Goal: Information Seeking & Learning: Learn about a topic

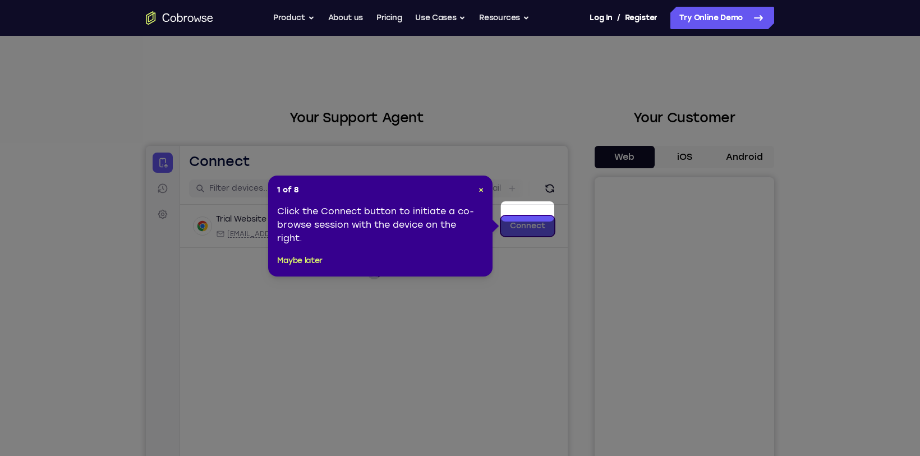
scroll to position [28, 0]
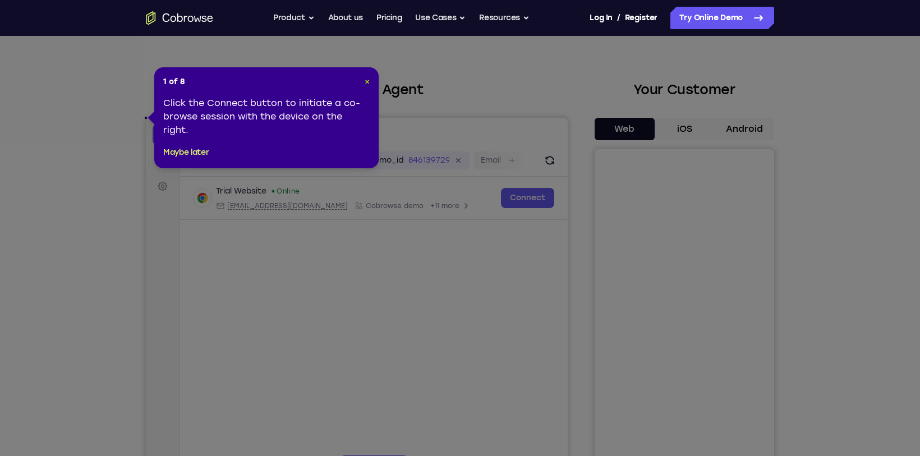
click at [365, 83] on span "×" at bounding box center [366, 82] width 5 height 10
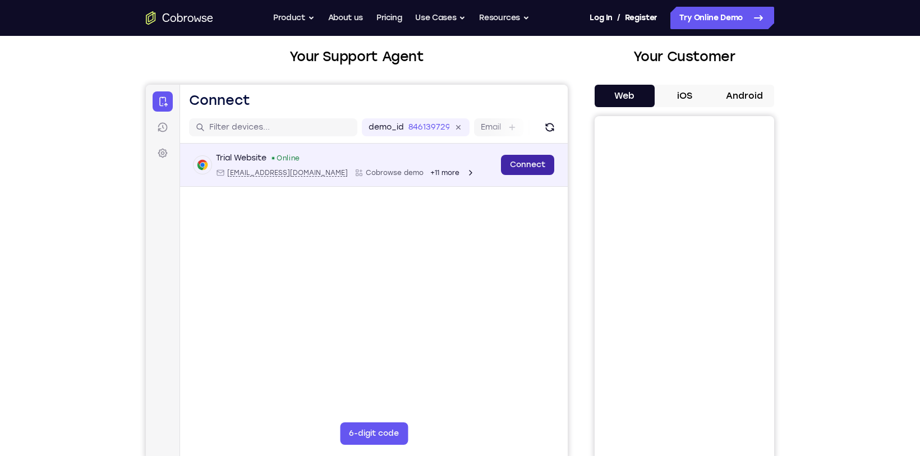
click at [515, 163] on link "Connect" at bounding box center [527, 165] width 53 height 20
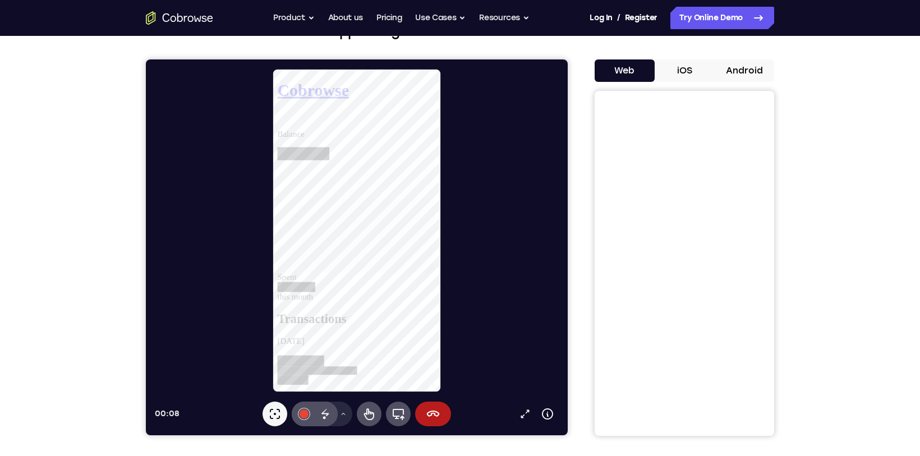
scroll to position [87, 0]
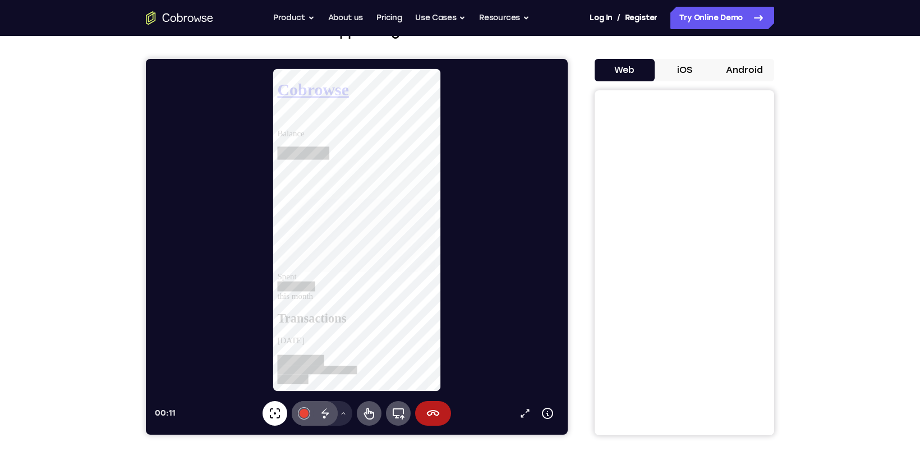
click at [272, 413] on icon at bounding box center [274, 412] width 13 height 13
click at [304, 416] on div at bounding box center [303, 413] width 9 height 9
click at [302, 411] on div at bounding box center [303, 413] width 9 height 9
click at [324, 413] on icon at bounding box center [324, 412] width 13 height 13
click at [305, 414] on div at bounding box center [303, 413] width 9 height 9
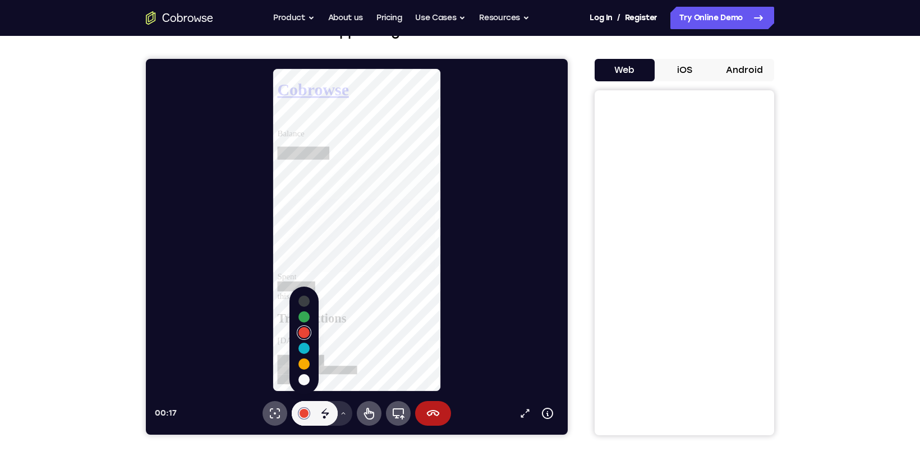
click at [345, 415] on icon at bounding box center [343, 413] width 7 height 7
click at [363, 413] on icon at bounding box center [368, 412] width 13 height 13
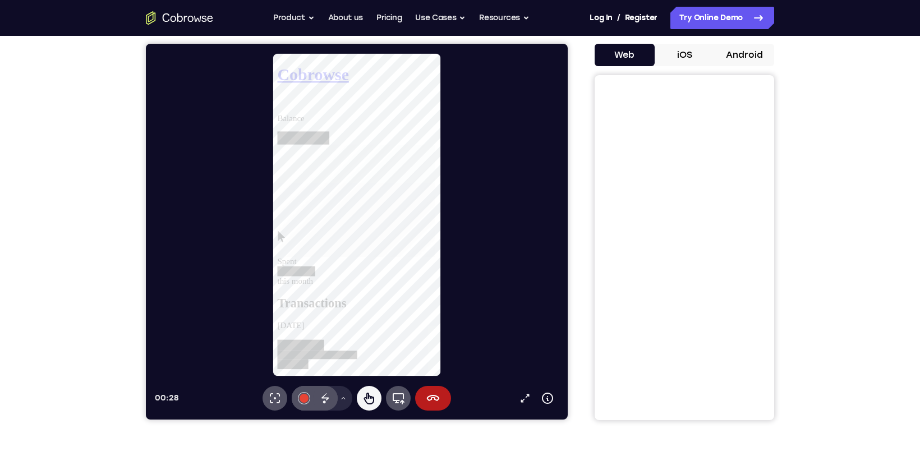
scroll to position [131, 0]
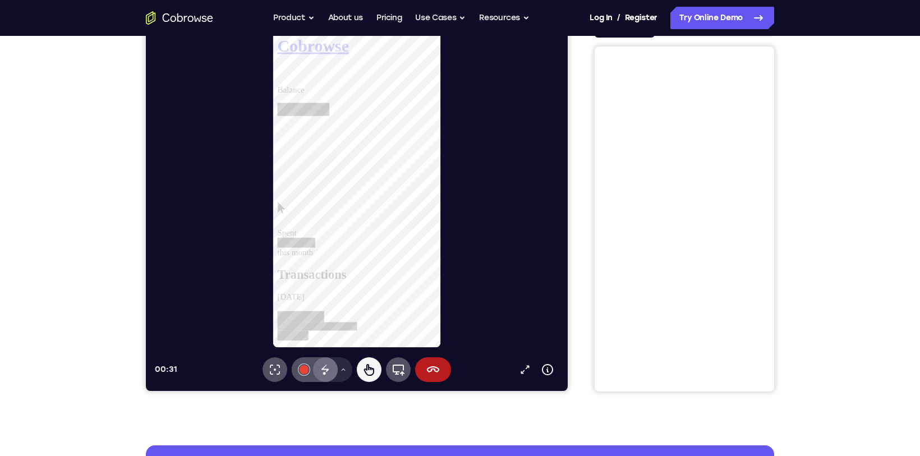
click at [332, 369] on div "Disappearing ink" at bounding box center [325, 369] width 25 height 25
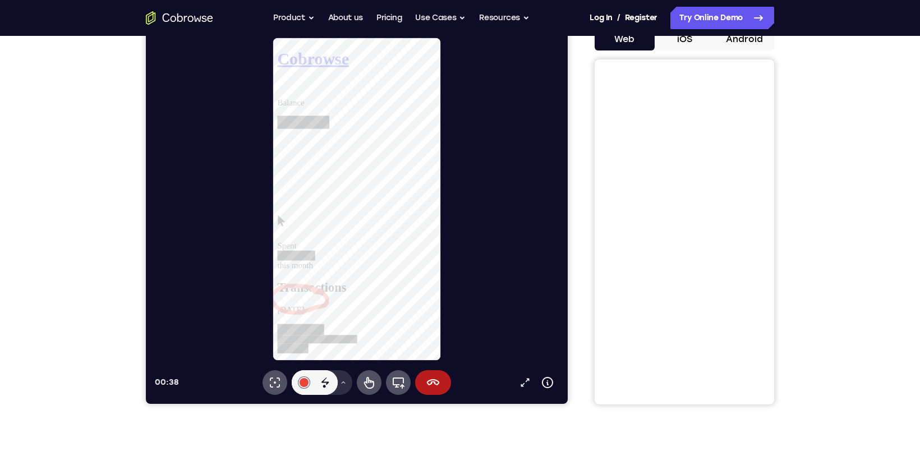
scroll to position [117, 0]
click at [341, 384] on icon at bounding box center [343, 382] width 7 height 7
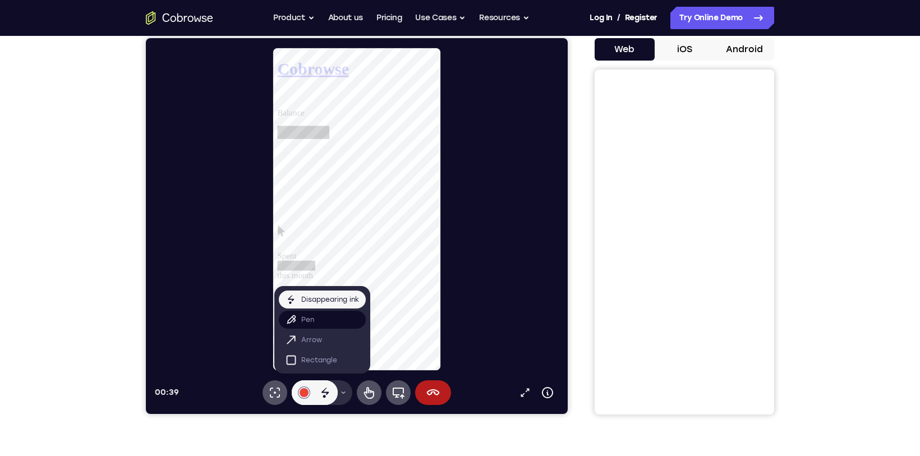
scroll to position [107, 0]
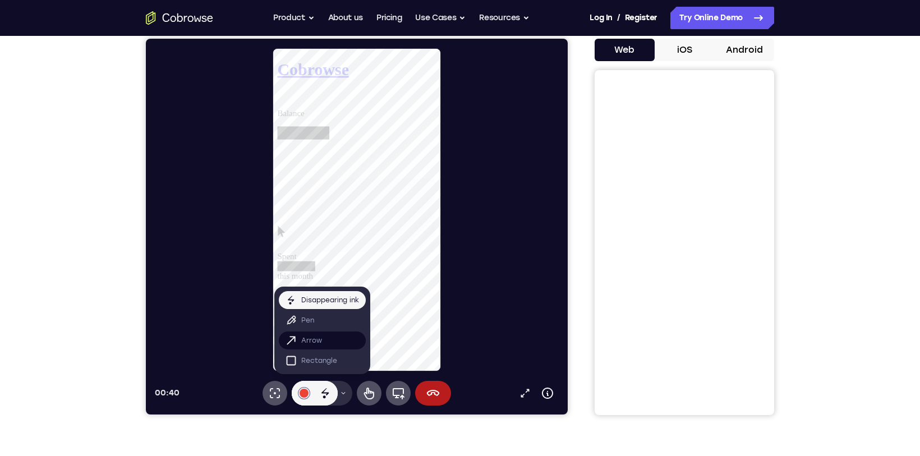
click at [335, 341] on button "Arrow" at bounding box center [322, 340] width 87 height 18
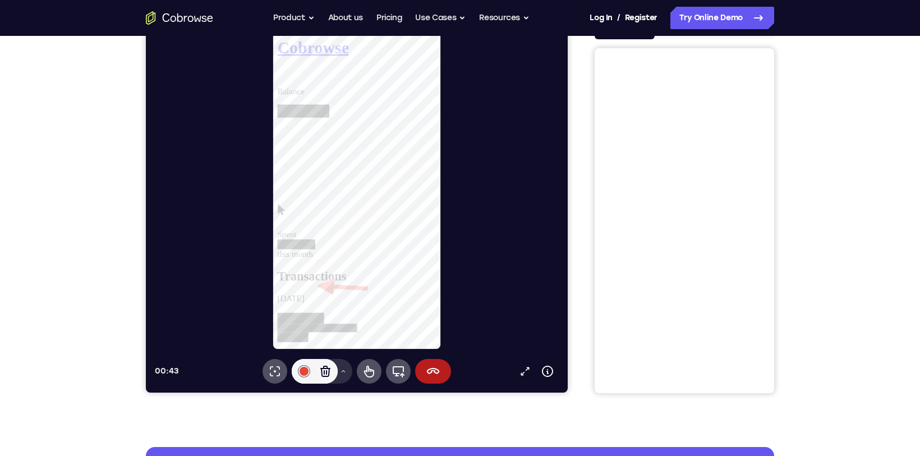
scroll to position [132, 0]
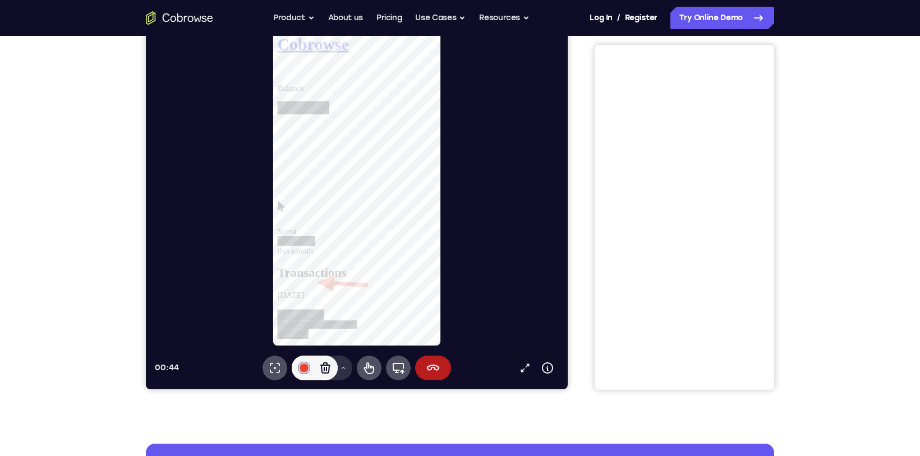
click at [345, 369] on icon at bounding box center [343, 367] width 7 height 7
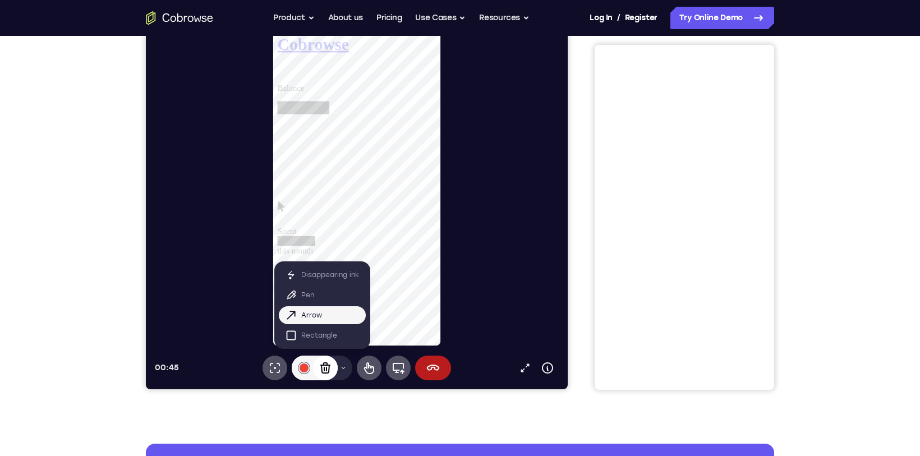
click at [326, 371] on icon at bounding box center [324, 367] width 13 height 13
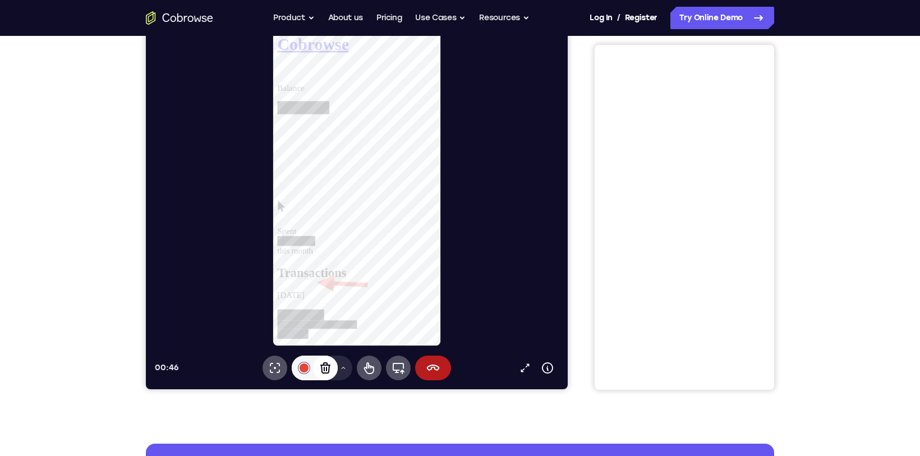
click at [325, 367] on icon at bounding box center [324, 367] width 13 height 13
click at [338, 371] on button "Drawing tools menu" at bounding box center [343, 367] width 18 height 25
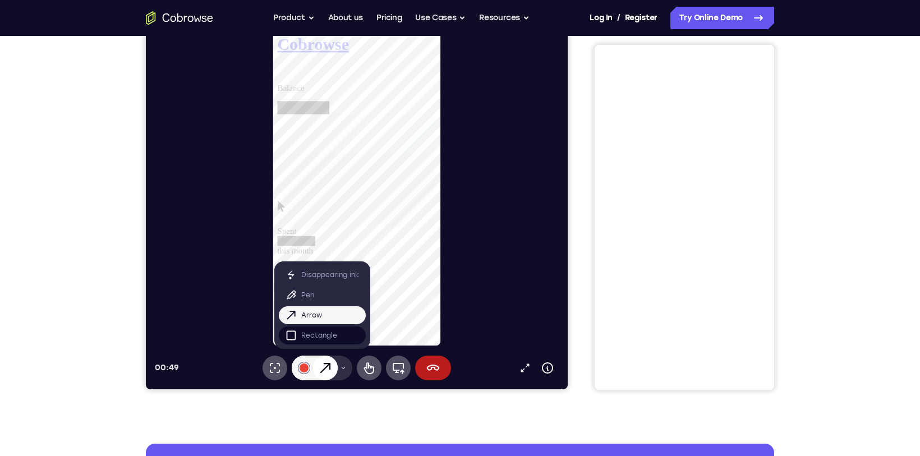
click at [320, 333] on p "Rectangle" at bounding box center [319, 335] width 36 height 11
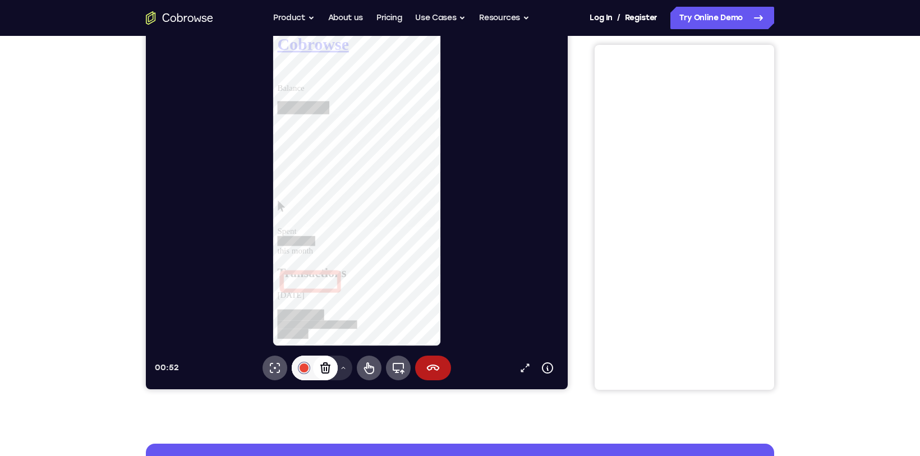
click at [320, 368] on icon at bounding box center [324, 367] width 13 height 13
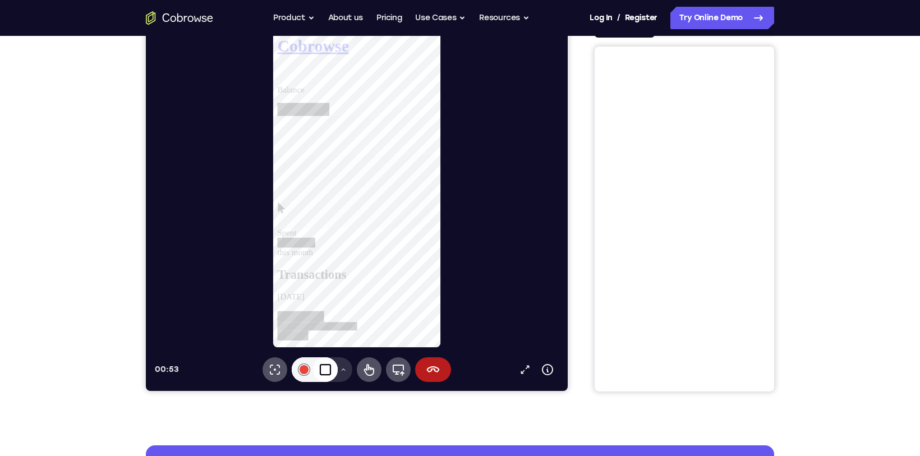
scroll to position [136, 0]
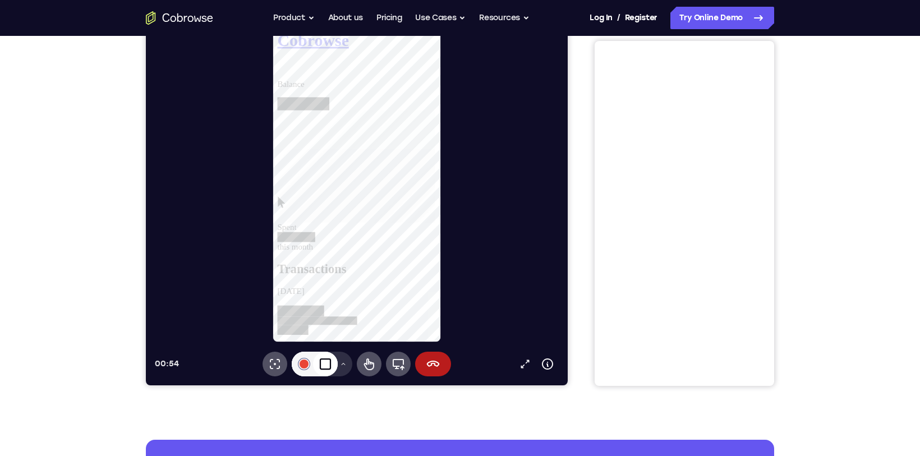
click at [340, 372] on button "Drawing tools menu" at bounding box center [343, 364] width 18 height 25
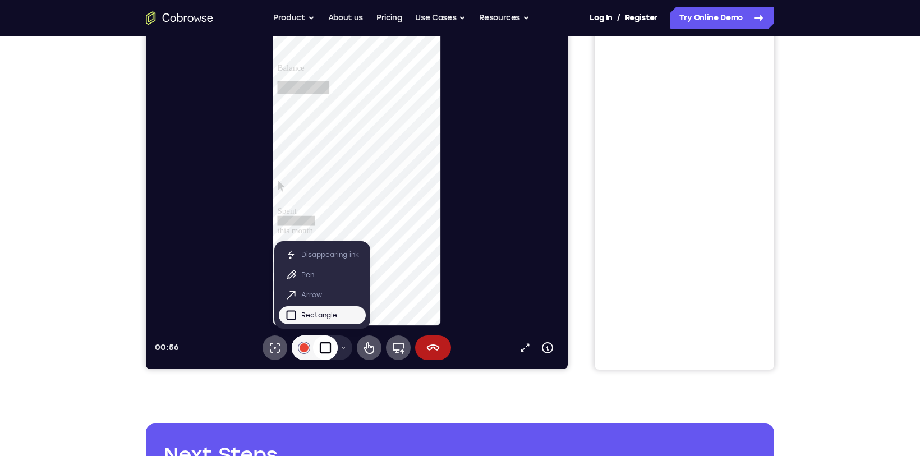
click at [229, 269] on div at bounding box center [361, 164] width 413 height 324
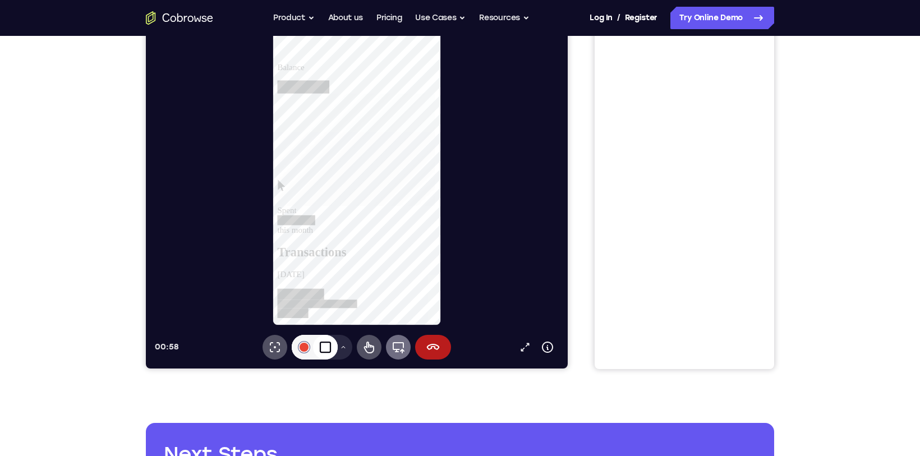
click at [399, 349] on icon at bounding box center [397, 346] width 13 height 13
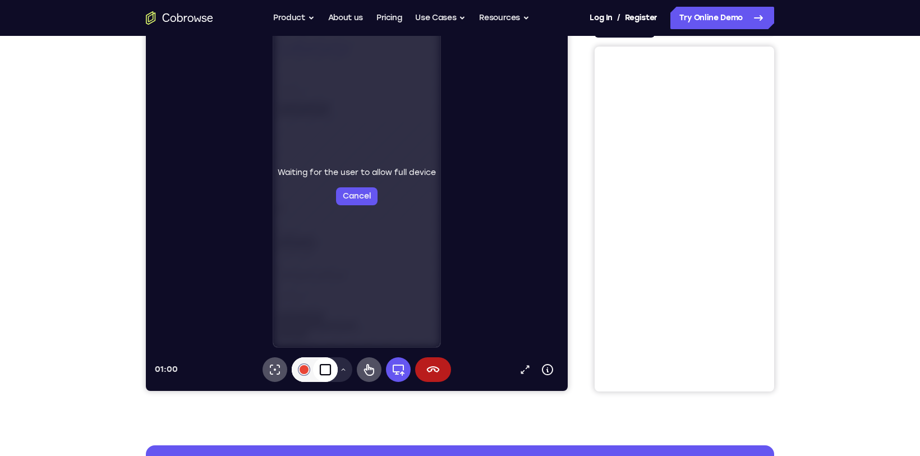
scroll to position [126, 0]
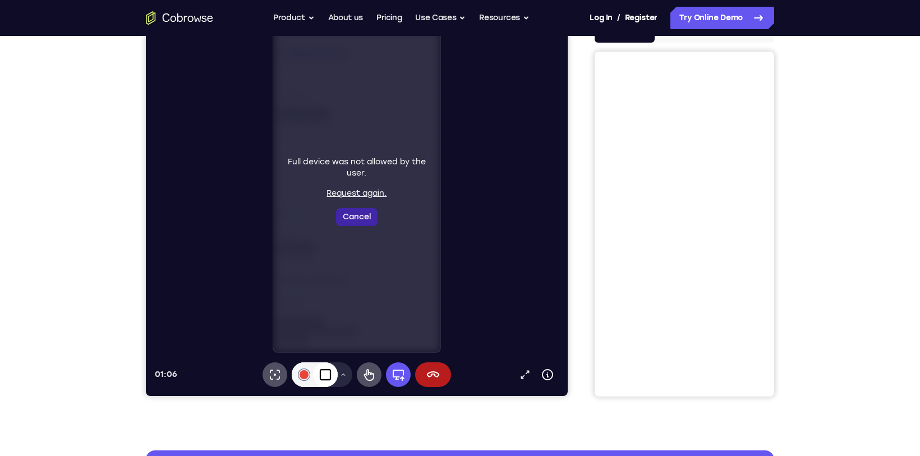
click at [358, 218] on button "Cancel" at bounding box center [356, 217] width 41 height 18
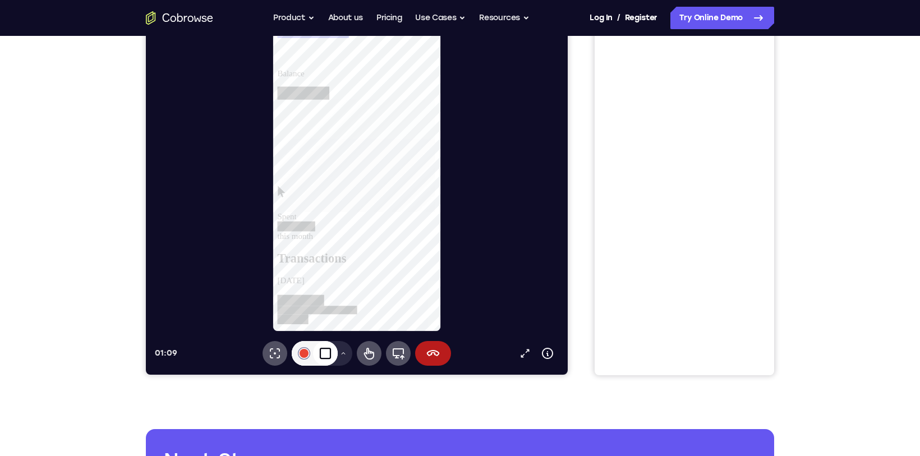
scroll to position [149, 0]
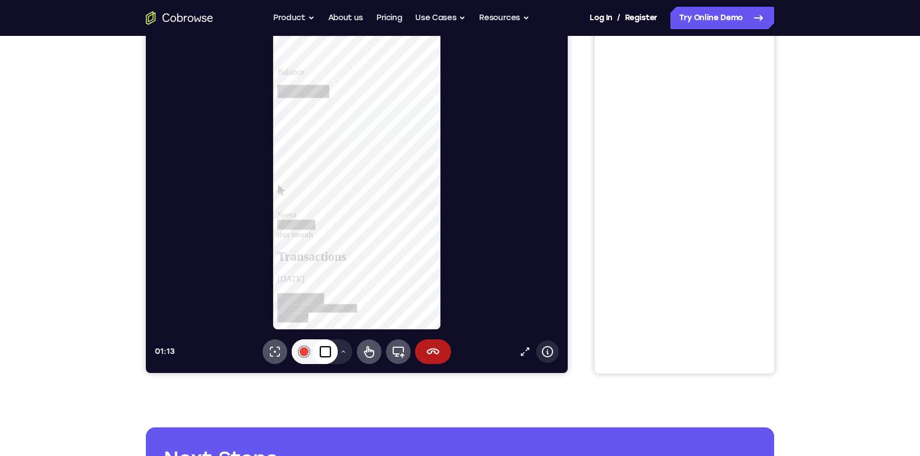
click at [545, 355] on icon at bounding box center [546, 351] width 13 height 13
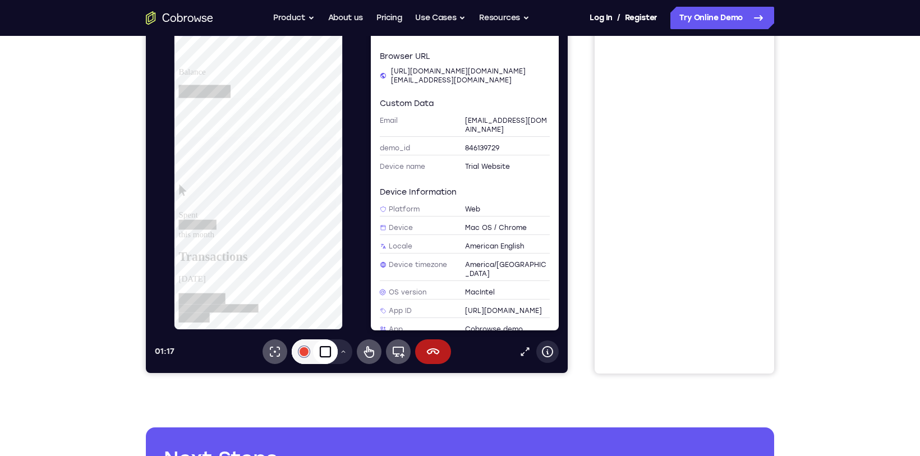
click at [545, 355] on icon at bounding box center [546, 351] width 13 height 13
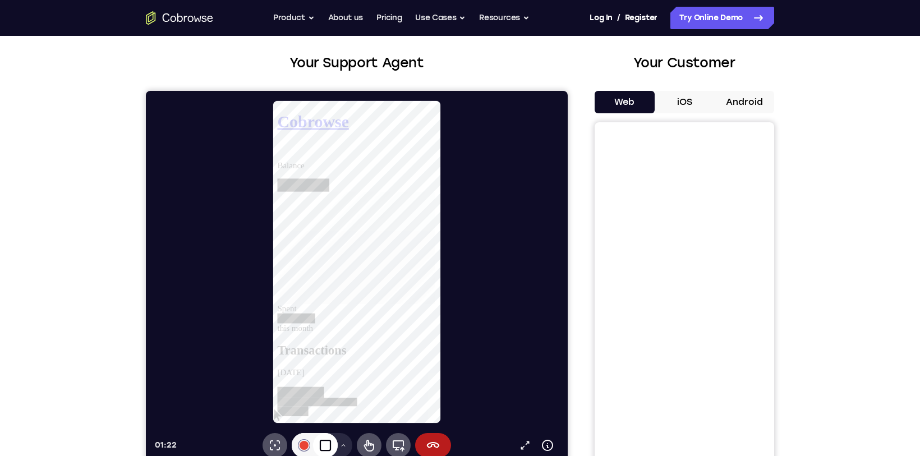
scroll to position [0, 0]
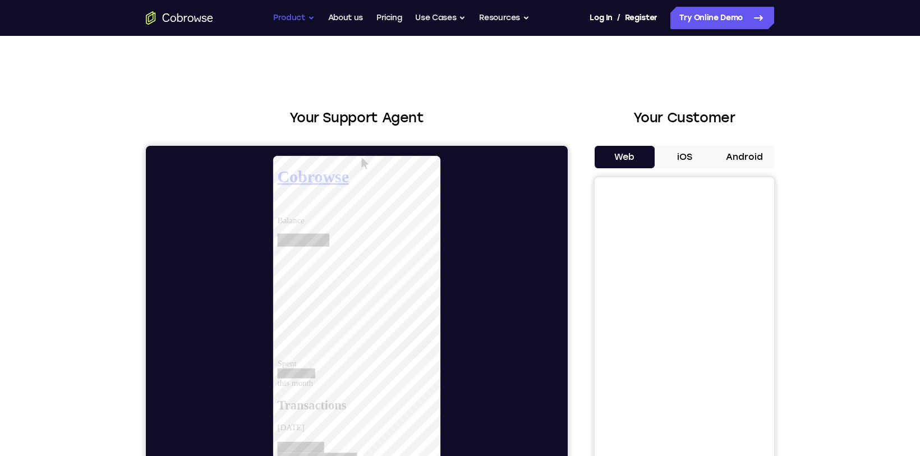
click at [287, 24] on button "Product" at bounding box center [293, 18] width 41 height 22
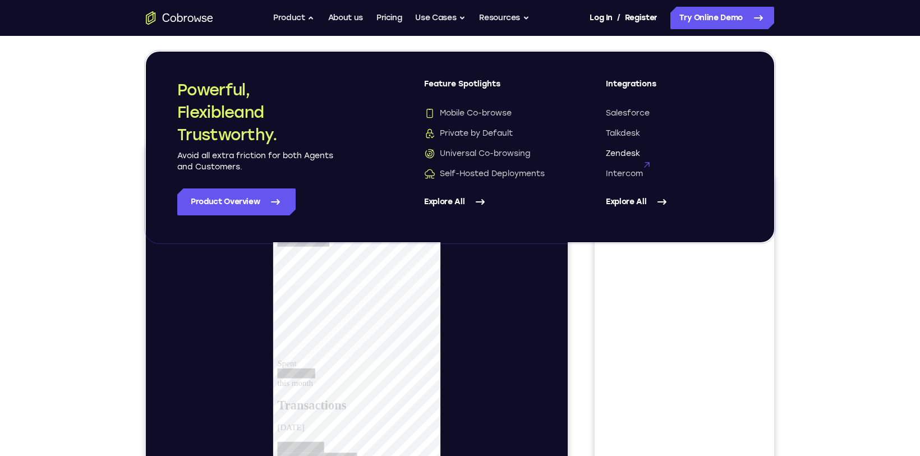
click at [620, 150] on span "Zendesk" at bounding box center [623, 153] width 34 height 11
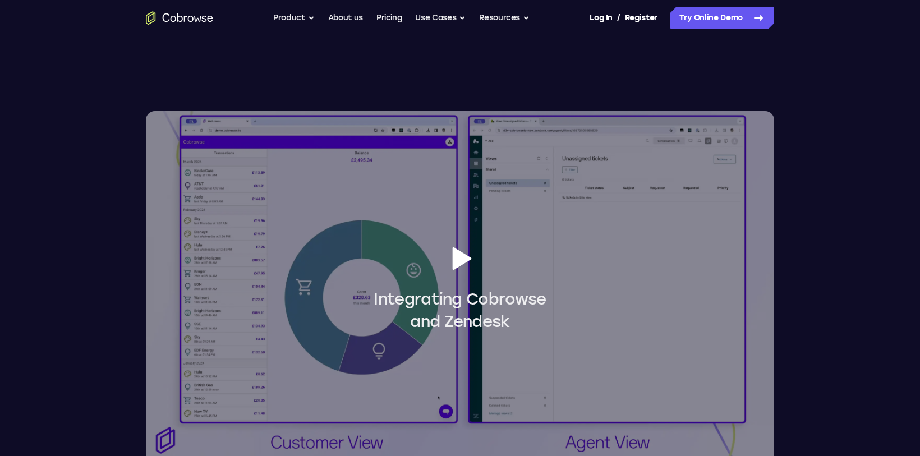
click at [447, 260] on icon at bounding box center [459, 258] width 31 height 31
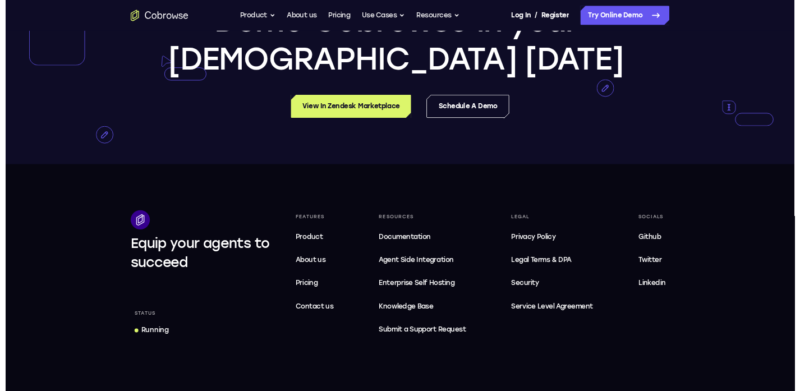
scroll to position [2694, 0]
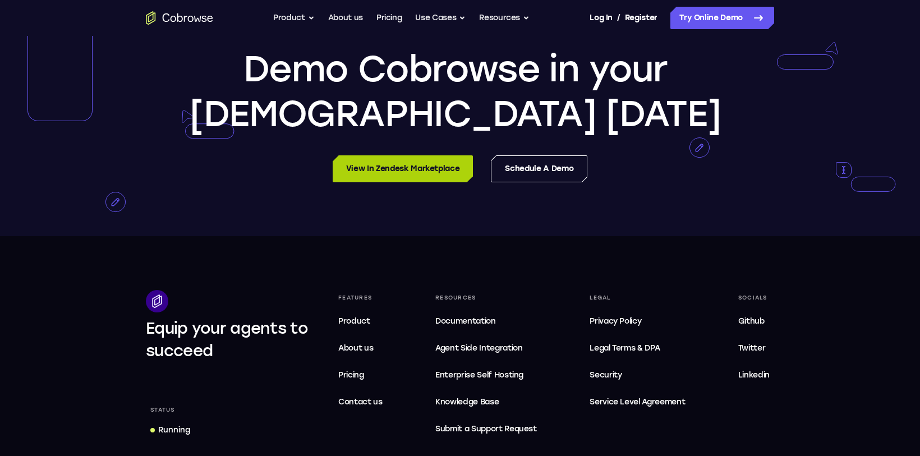
click at [388, 169] on link "View in Zendesk Marketplace" at bounding box center [402, 168] width 141 height 27
